Goal: Task Accomplishment & Management: Manage account settings

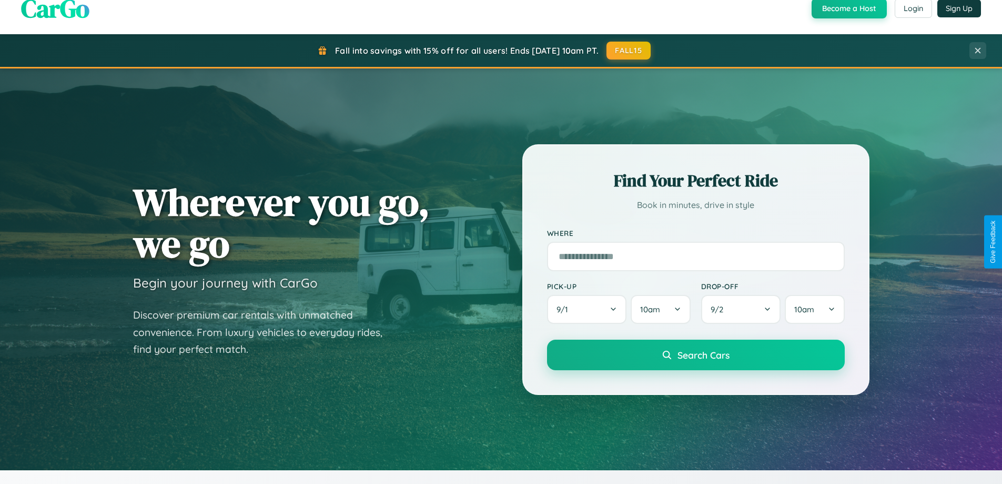
scroll to position [724, 0]
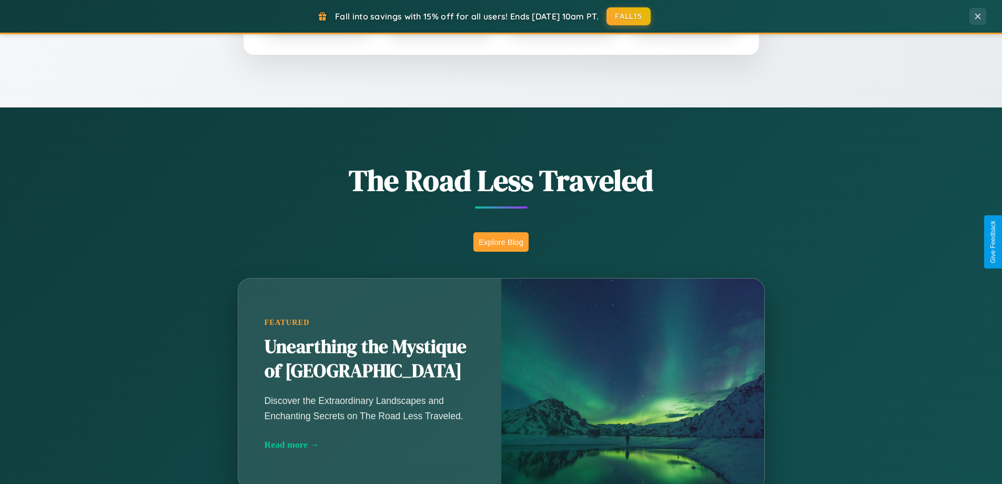
click at [501, 242] on button "Explore Blog" at bounding box center [501, 241] width 55 height 19
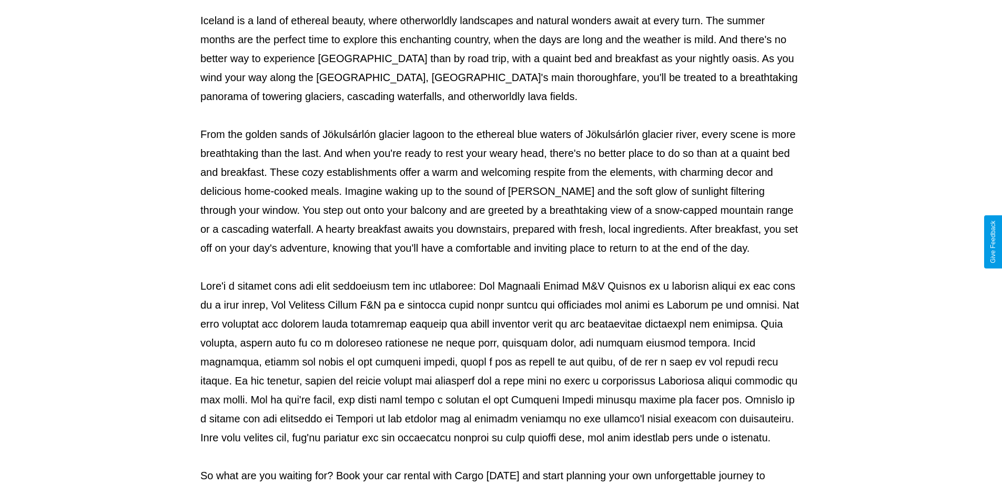
scroll to position [340, 0]
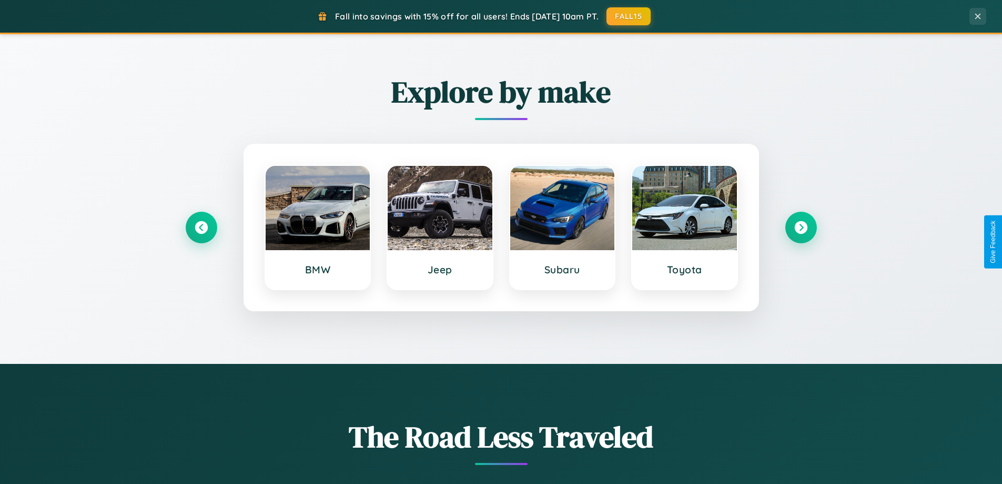
scroll to position [454, 0]
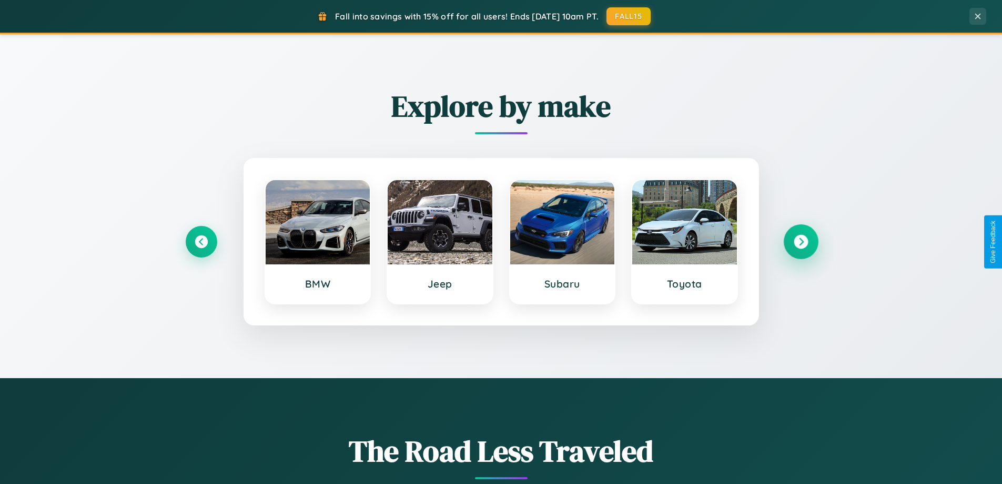
click at [801, 242] on icon at bounding box center [801, 242] width 14 height 14
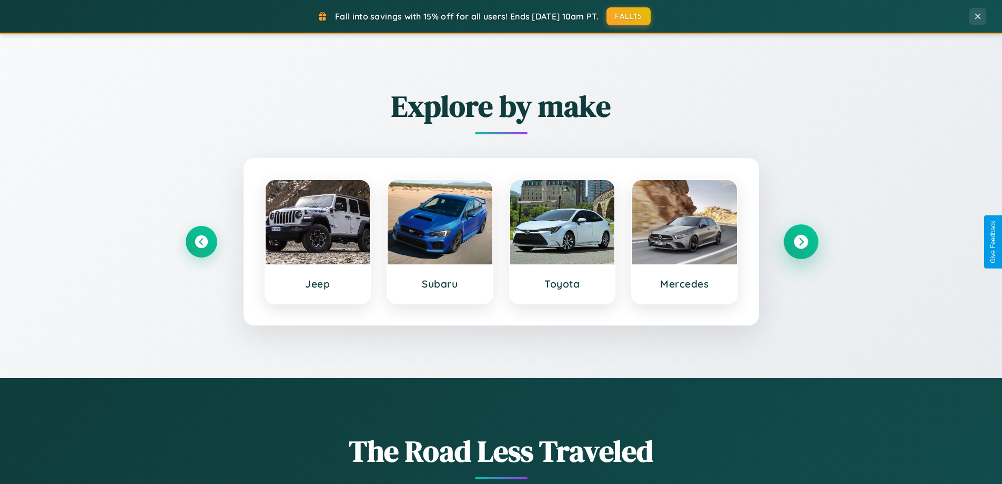
click at [801, 242] on icon at bounding box center [801, 242] width 14 height 14
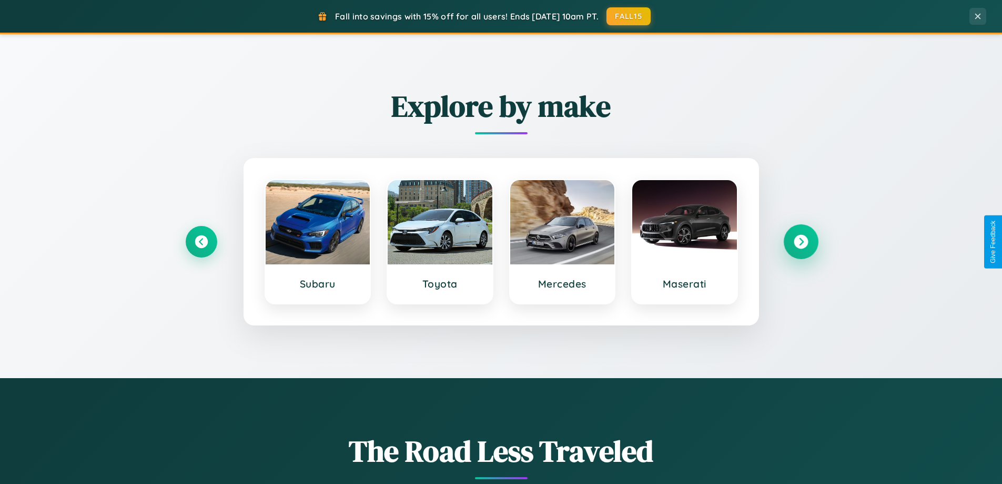
click at [801, 242] on icon at bounding box center [801, 242] width 14 height 14
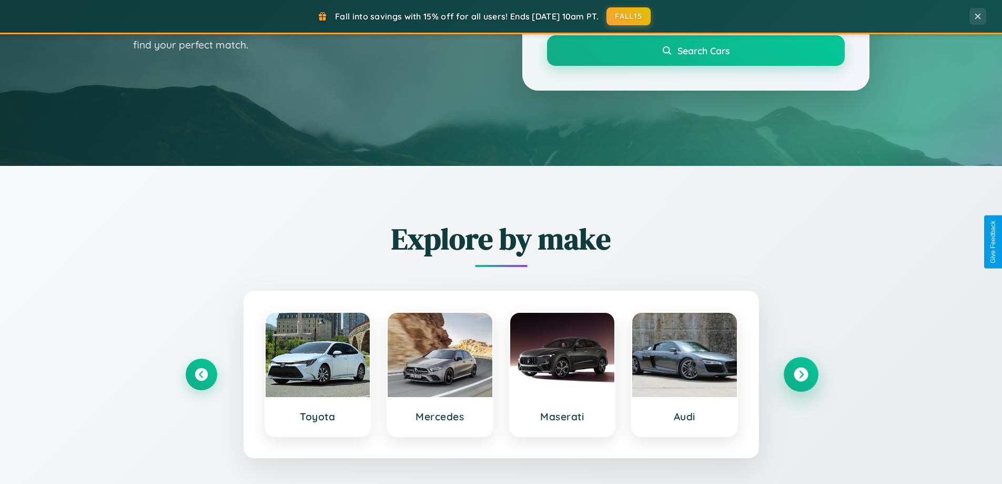
scroll to position [0, 0]
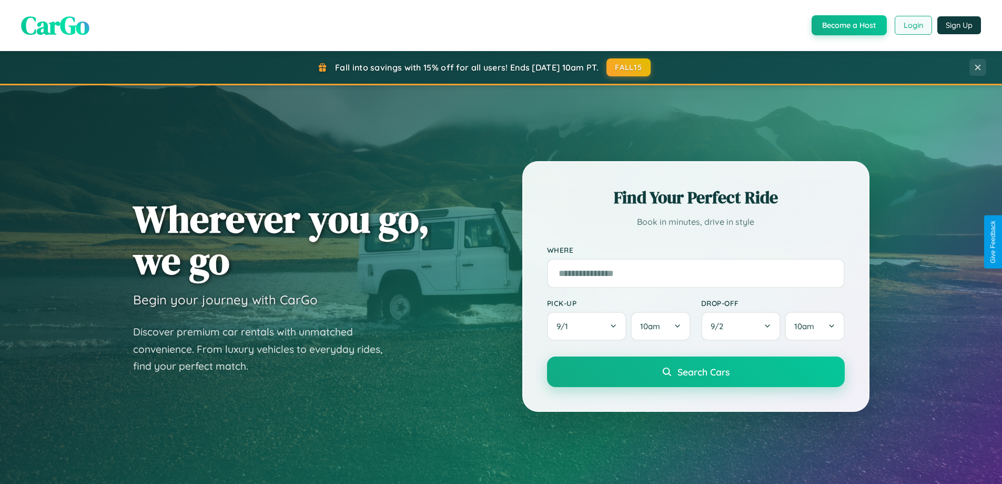
click at [913, 25] on button "Login" at bounding box center [913, 25] width 37 height 19
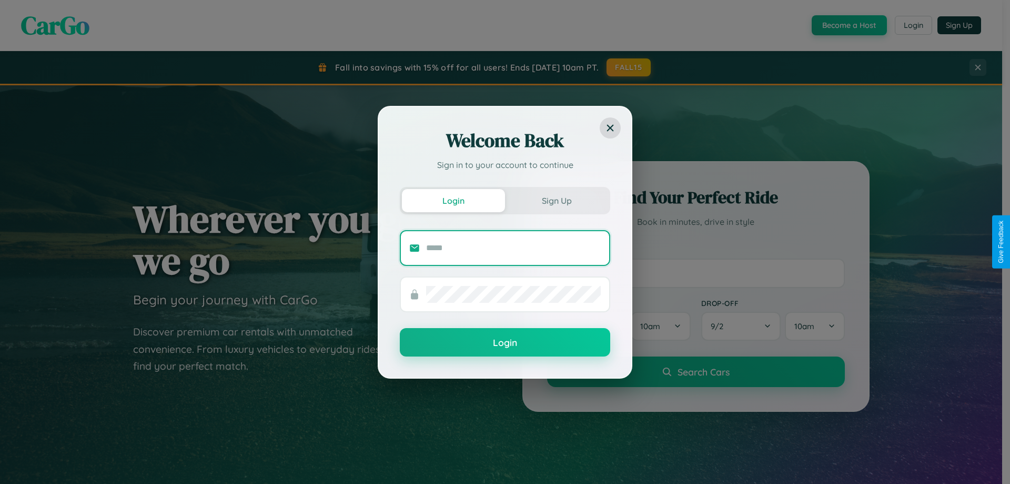
click at [514, 247] on input "text" at bounding box center [513, 247] width 175 height 17
type input "**********"
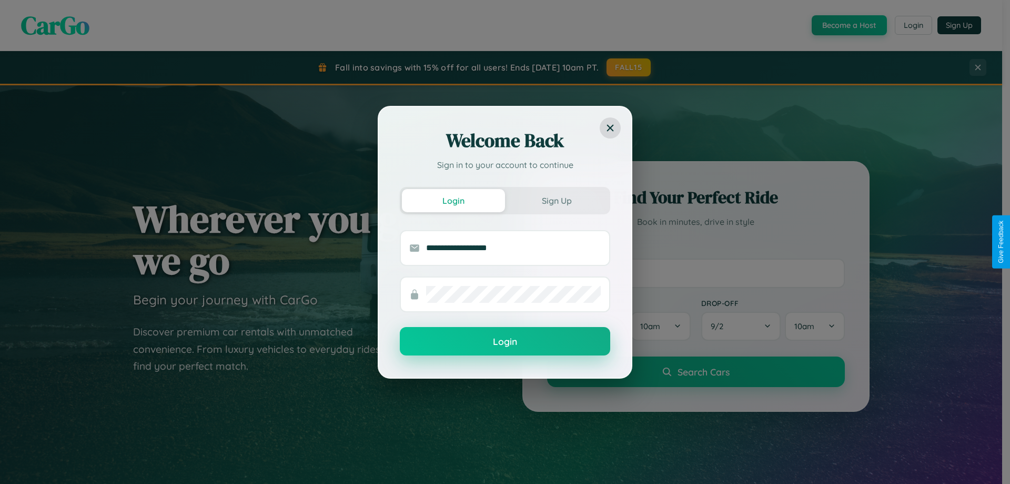
click at [505, 342] on button "Login" at bounding box center [505, 341] width 210 height 28
